Goal: Task Accomplishment & Management: Manage account settings

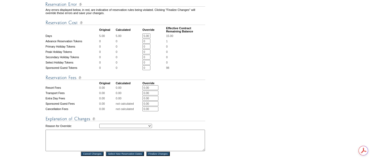
click at [136, 125] on select "Creating Continuous Stay Days Rebooked After Cancellation Editing Occupant Expe…" at bounding box center [125, 126] width 53 height 4
select select "1043"
click at [99, 124] on select "Creating Continuous Stay Days Rebooked After Cancellation Editing Occupant Expe…" at bounding box center [125, 126] width 53 height 4
click at [138, 139] on textarea at bounding box center [125, 141] width 159 height 22
type textarea "pc"
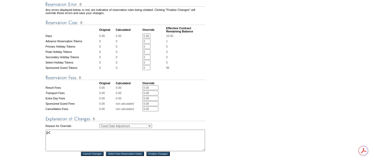
click at [160, 155] on input "Finalize Changes" at bounding box center [157, 154] width 23 height 4
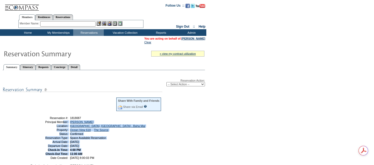
drag, startPoint x: 86, startPoint y: 153, endPoint x: 42, endPoint y: 120, distance: 55.7
click at [42, 120] on tbody "Share With Family and Friends Share via Email Share Reservation Information Ple…" at bounding box center [95, 128] width 131 height 62
